Goal: Information Seeking & Learning: Find specific fact

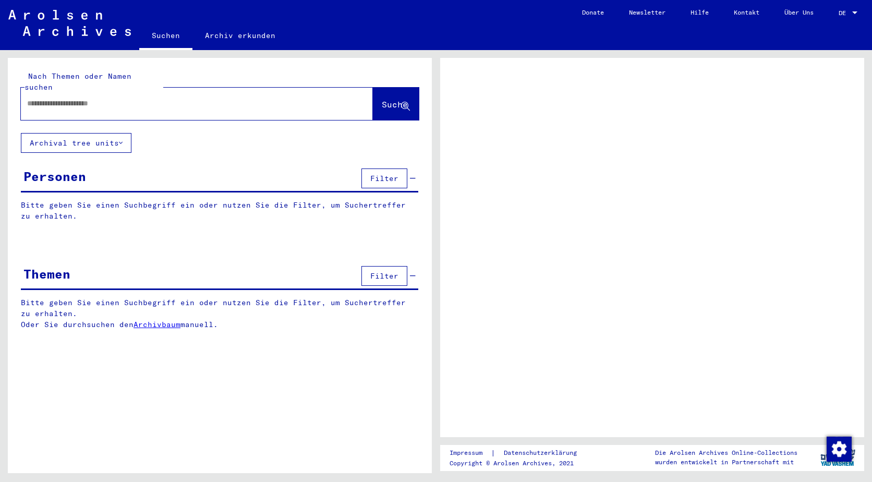
click at [81, 98] on input "text" at bounding box center [187, 103] width 321 height 11
type input "**********"
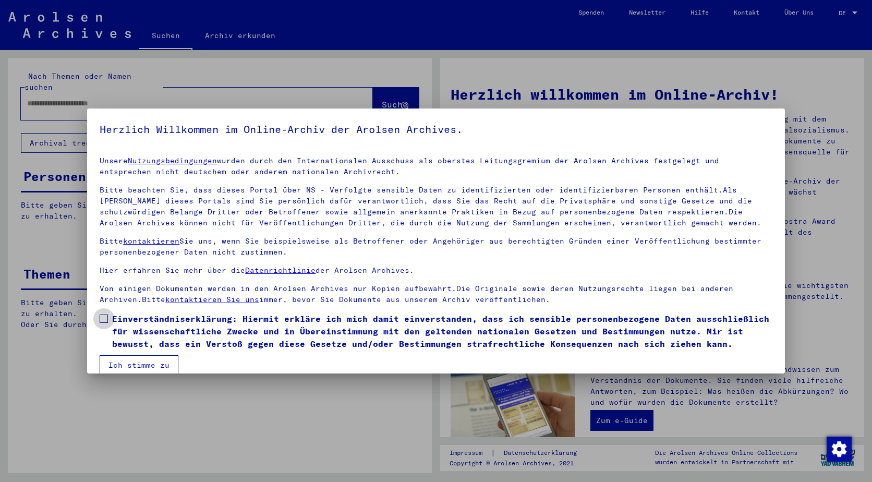
click at [106, 317] on span at bounding box center [104, 318] width 8 height 8
click at [138, 366] on button "Ich stimme zu" at bounding box center [139, 365] width 79 height 20
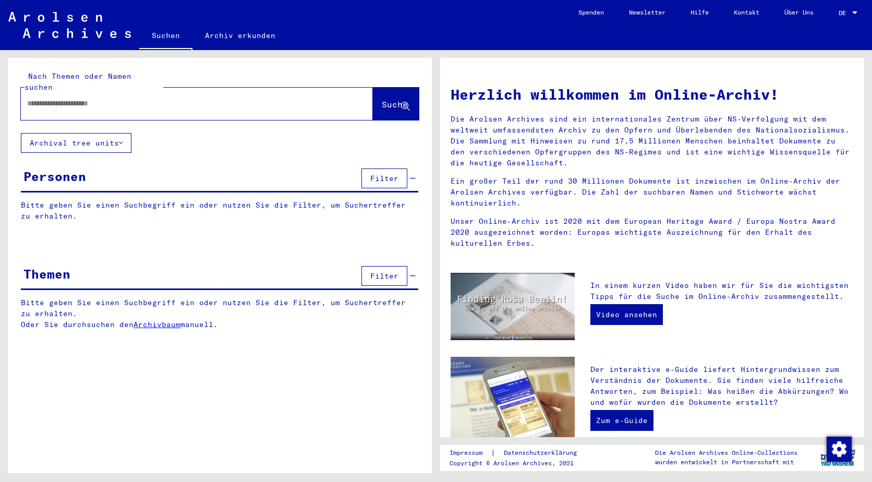
click at [64, 98] on div at bounding box center [181, 103] width 321 height 23
click at [64, 98] on input "text" at bounding box center [184, 103] width 314 height 11
type input "**********"
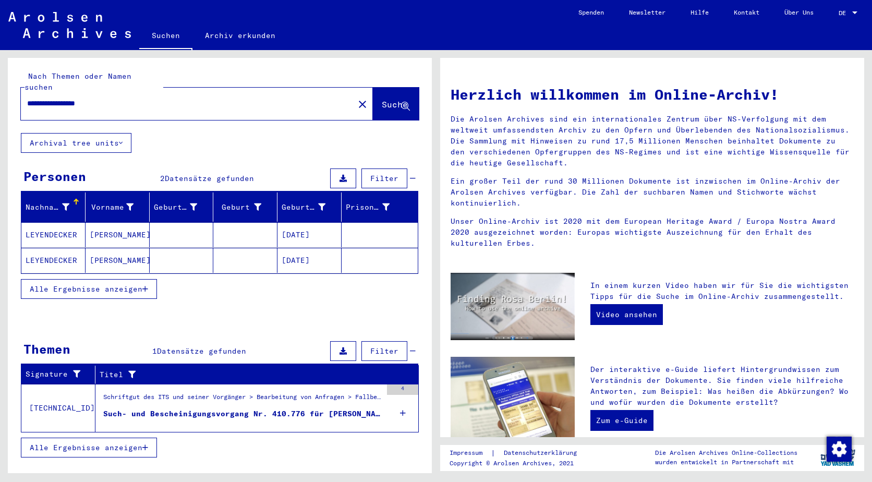
click at [235, 226] on mat-cell at bounding box center [245, 234] width 64 height 25
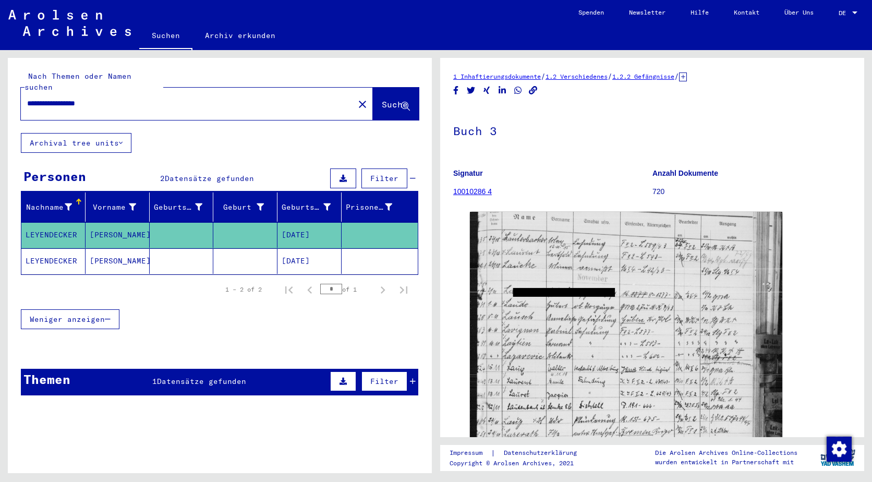
click at [687, 80] on icon at bounding box center [683, 76] width 8 height 9
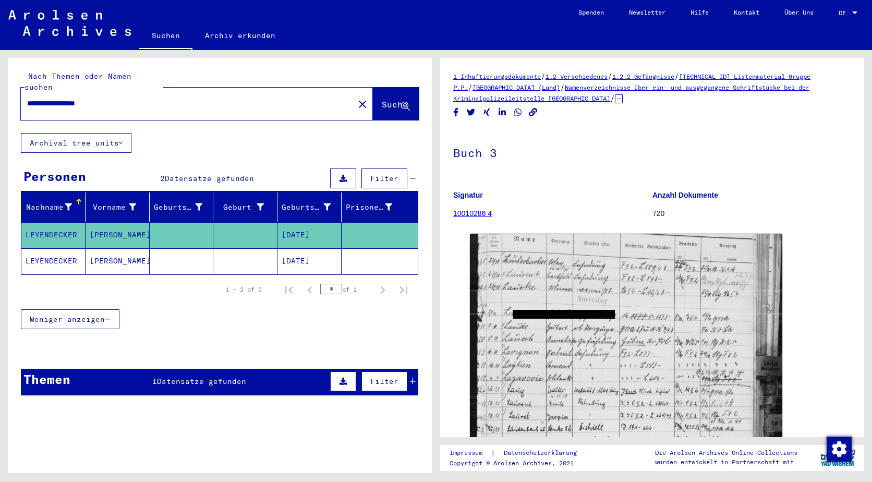
click at [205, 249] on mat-cell at bounding box center [182, 261] width 64 height 26
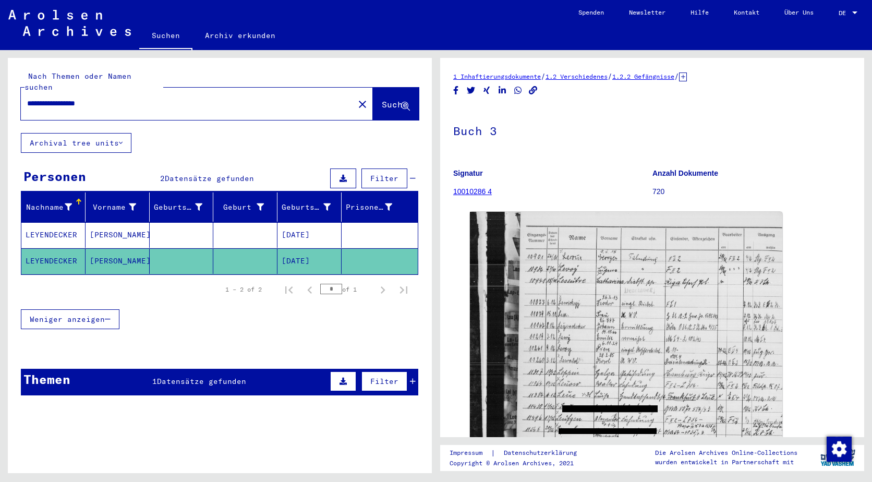
click at [687, 79] on icon at bounding box center [683, 76] width 8 height 9
